Goal: Task Accomplishment & Management: Use online tool/utility

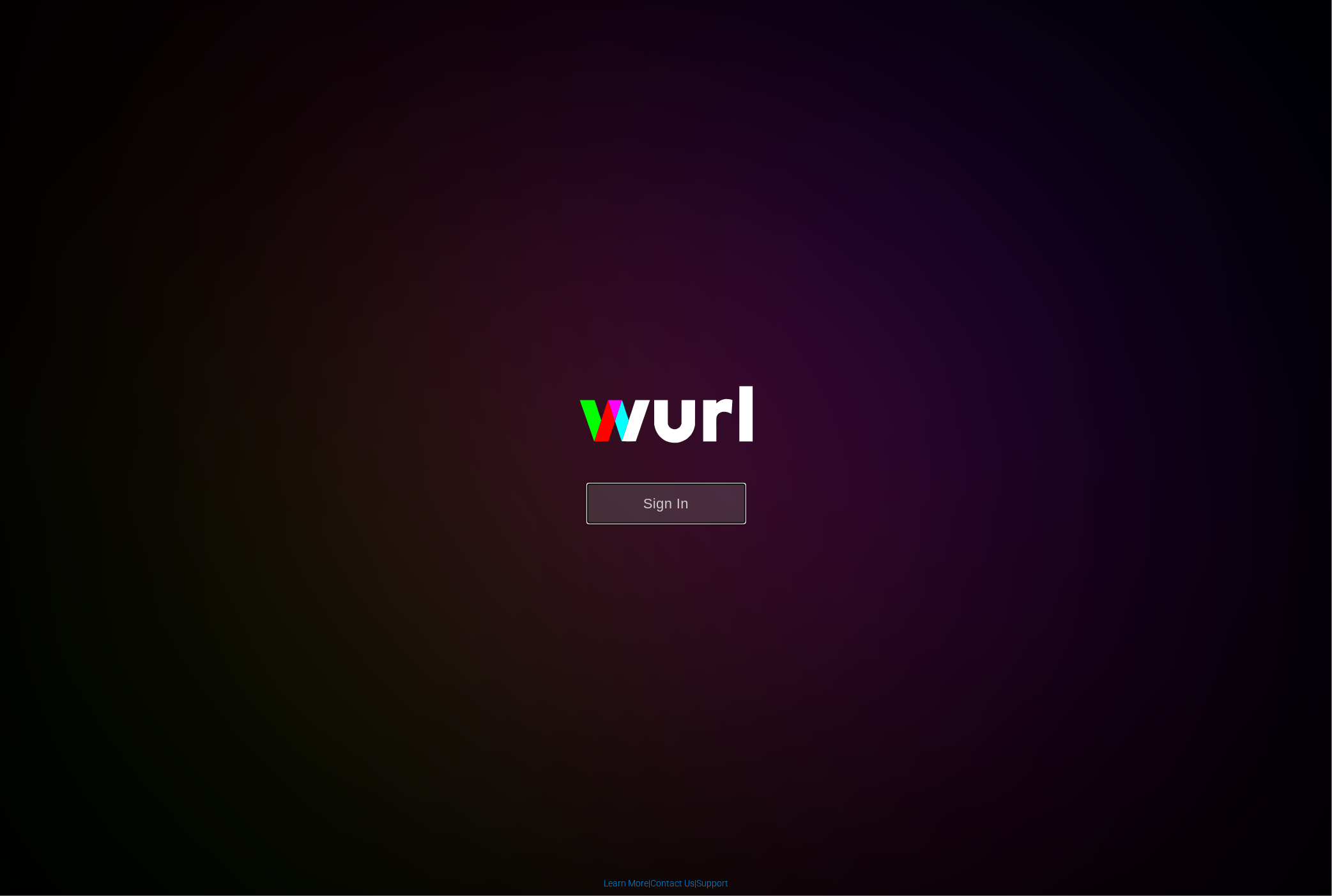
click at [661, 488] on button "Sign In" at bounding box center [666, 503] width 160 height 41
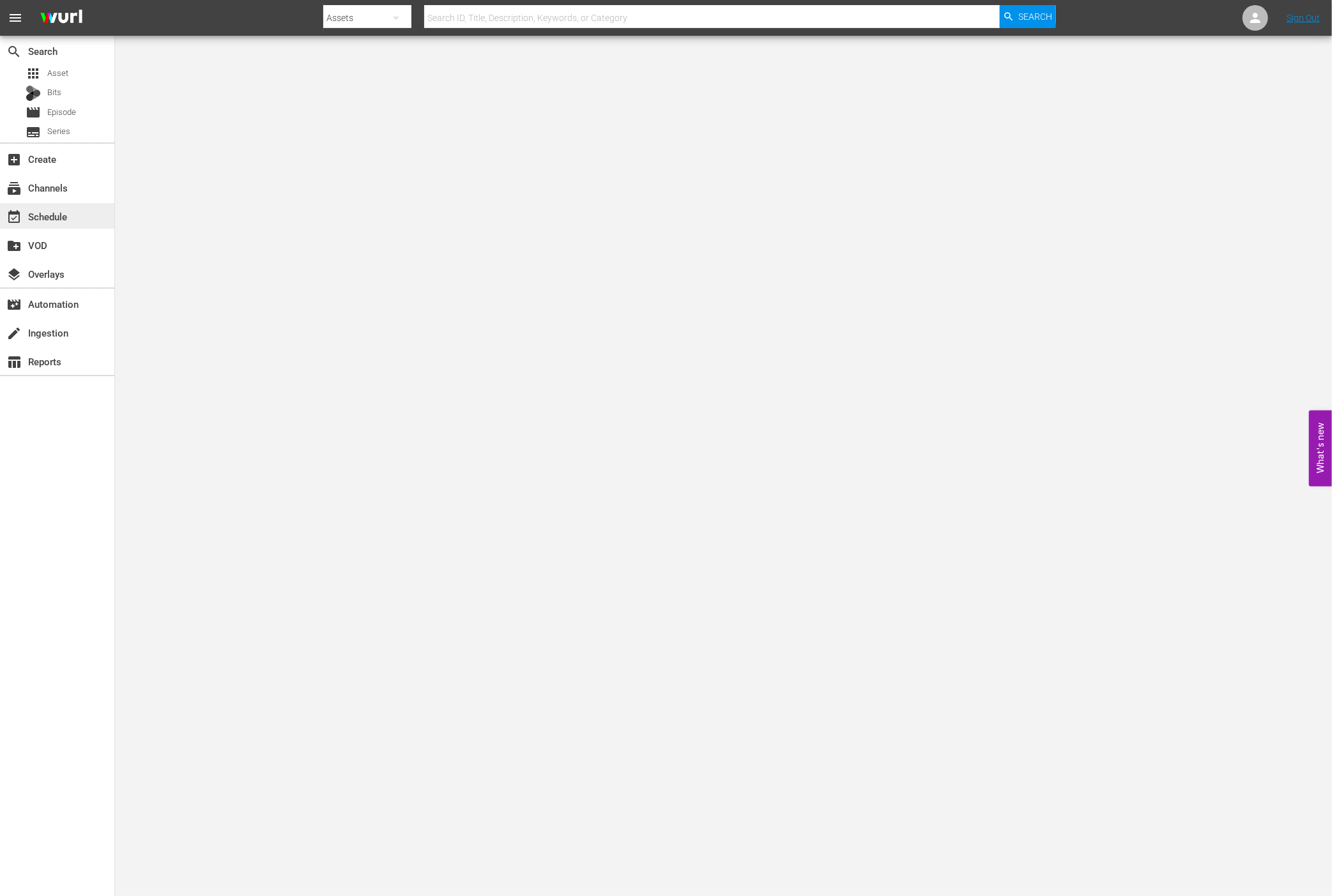
click at [66, 217] on div "event_available Schedule" at bounding box center [36, 215] width 71 height 11
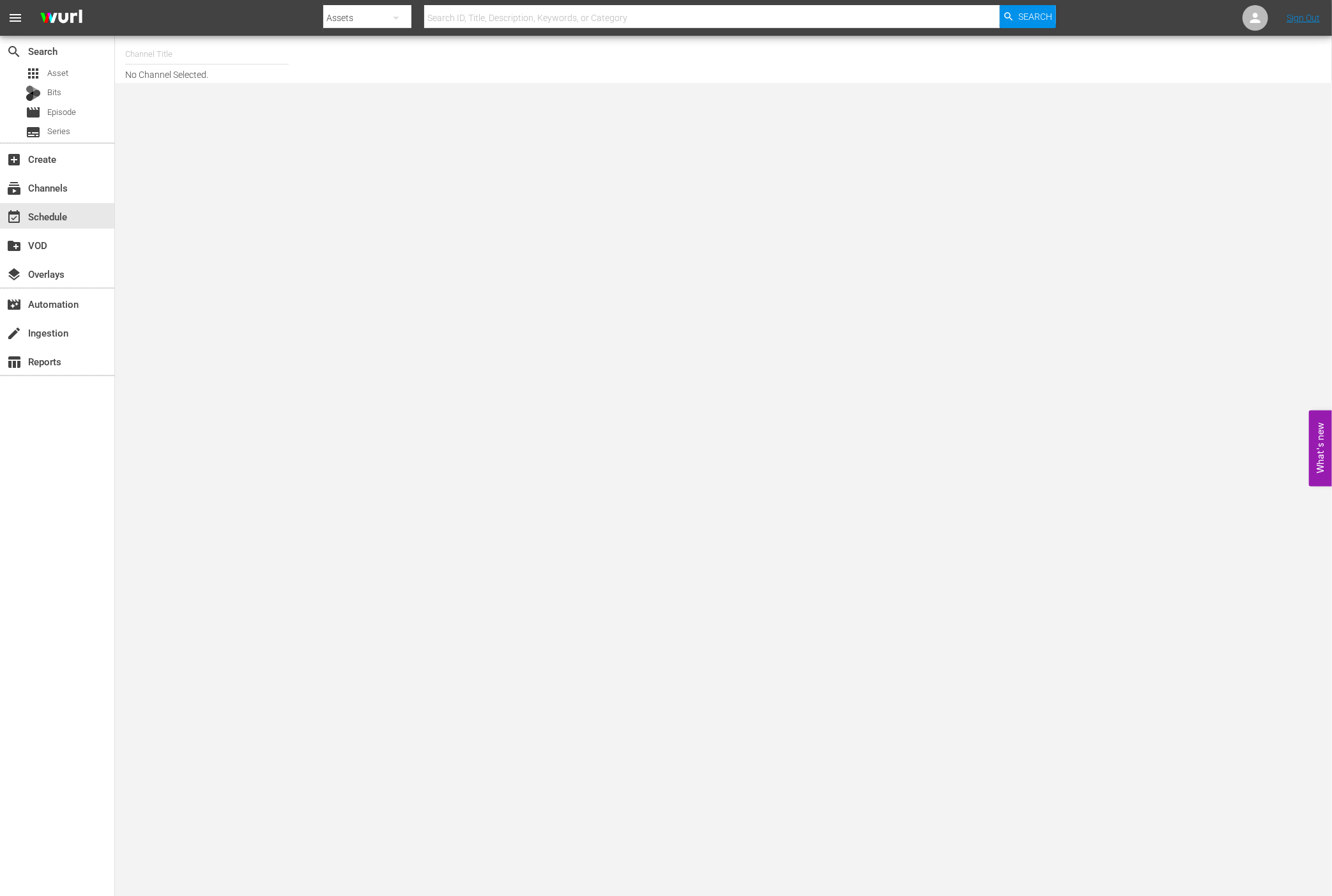
click at [205, 55] on input "text" at bounding box center [207, 55] width 164 height 31
click at [204, 55] on input "world" at bounding box center [207, 55] width 164 height 31
click at [189, 61] on input "world" at bounding box center [207, 55] width 164 height 31
click at [189, 93] on div "World Billiards TV (967 - newidco_billiardstv_1)" at bounding box center [301, 90] width 331 height 31
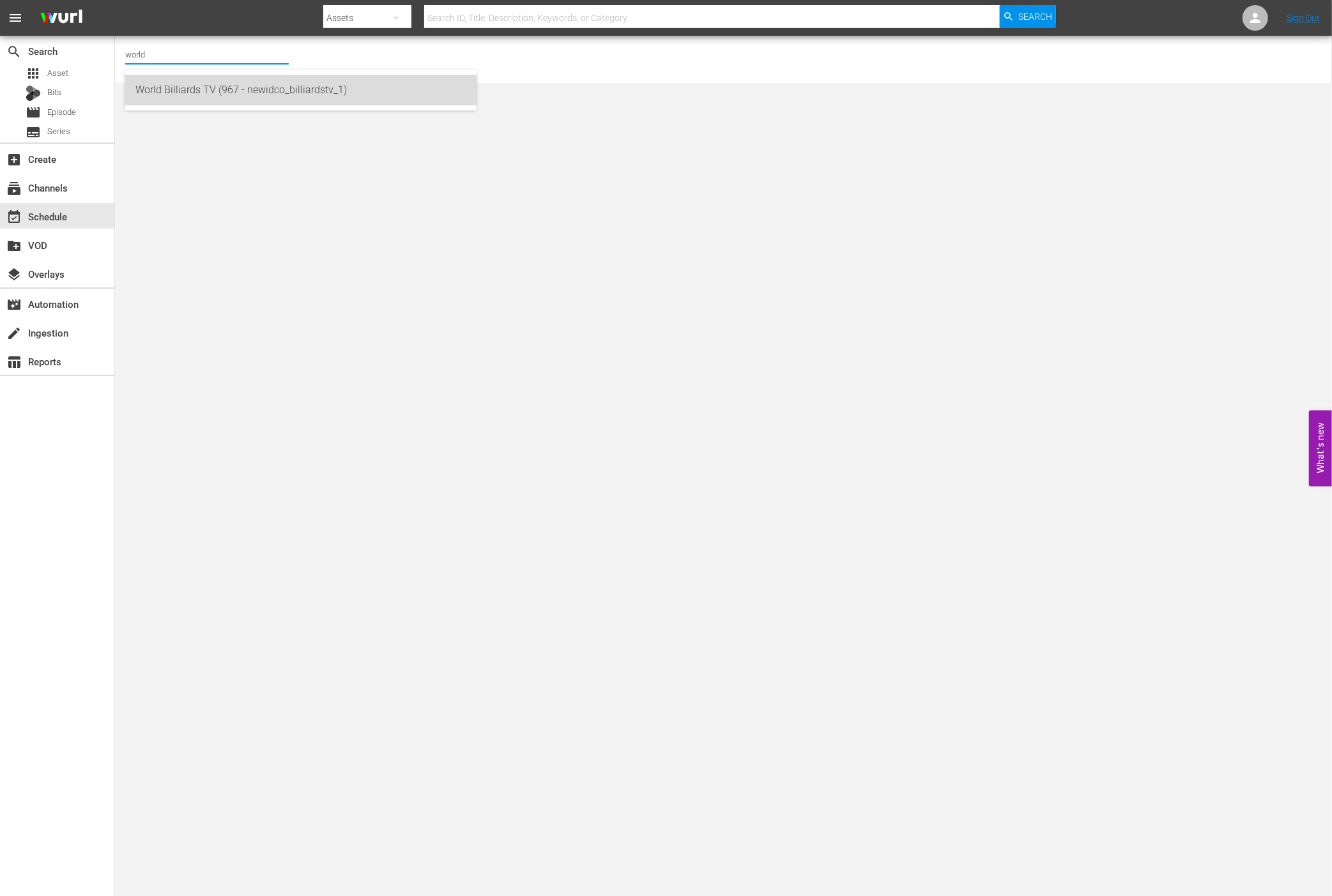
type input "World Billiards TV (967 - newidco_billiardstv_1)"
